Goal: Check status

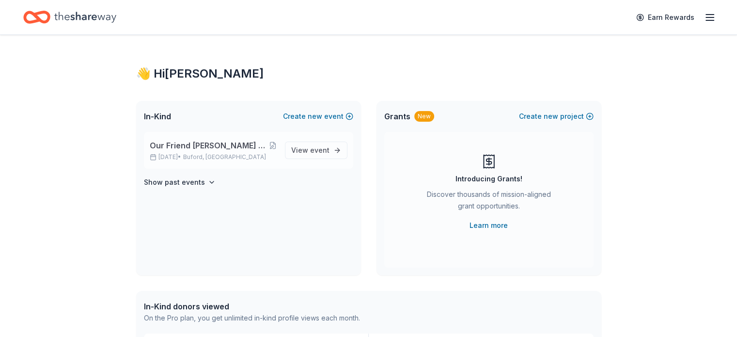
click at [204, 141] on span "Our Friend [PERSON_NAME] Party Fundraiser, Benefiting [MEDICAL_DATA]" at bounding box center [209, 146] width 119 height 12
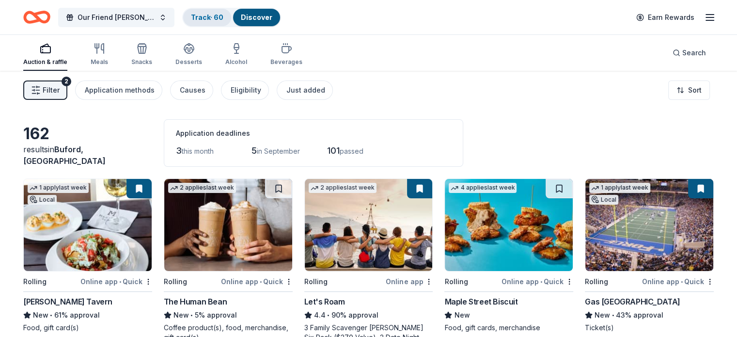
click at [223, 19] on link "Track · 60" at bounding box center [207, 17] width 32 height 8
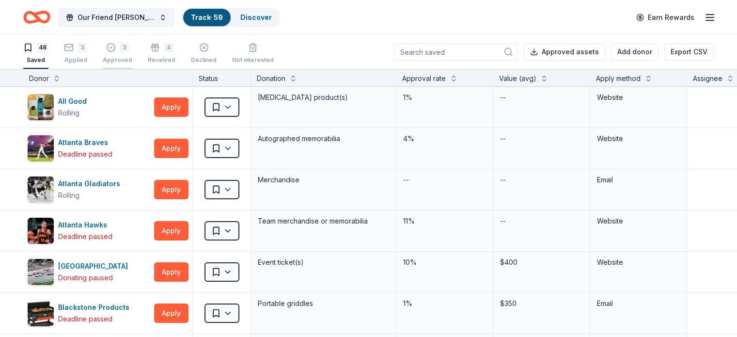
click at [127, 57] on div "Approved" at bounding box center [118, 60] width 30 height 8
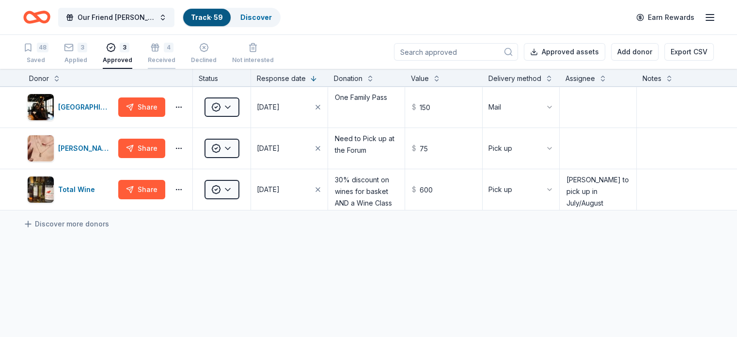
click at [169, 55] on div "4 Received" at bounding box center [162, 53] width 28 height 21
